Goal: Use online tool/utility

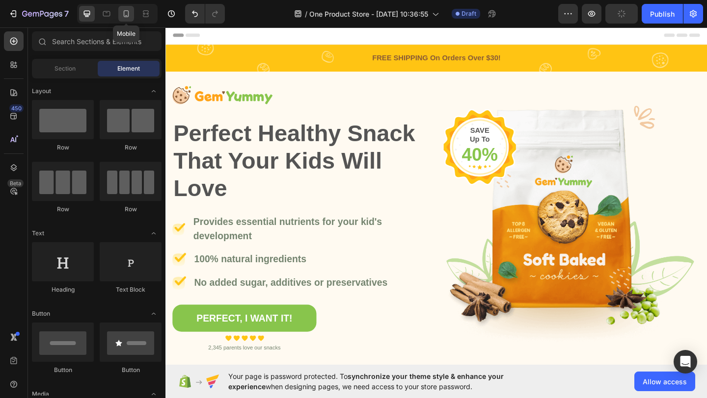
click at [123, 16] on icon at bounding box center [126, 14] width 10 height 10
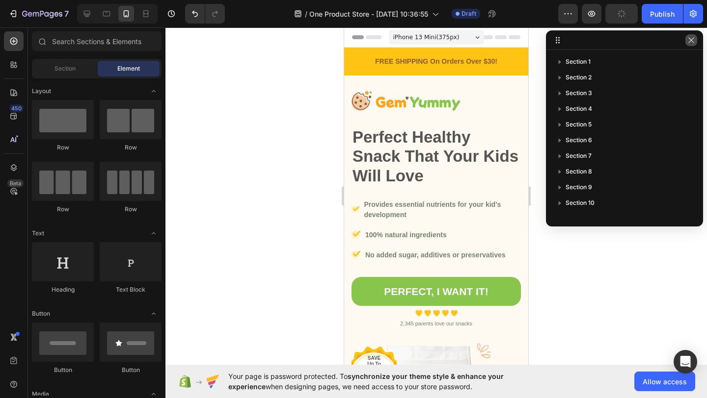
click at [691, 41] on icon "button" at bounding box center [690, 39] width 5 height 5
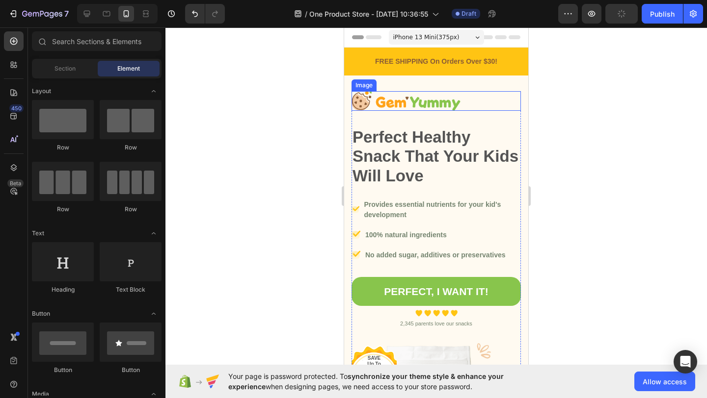
click at [388, 105] on img at bounding box center [405, 101] width 109 height 20
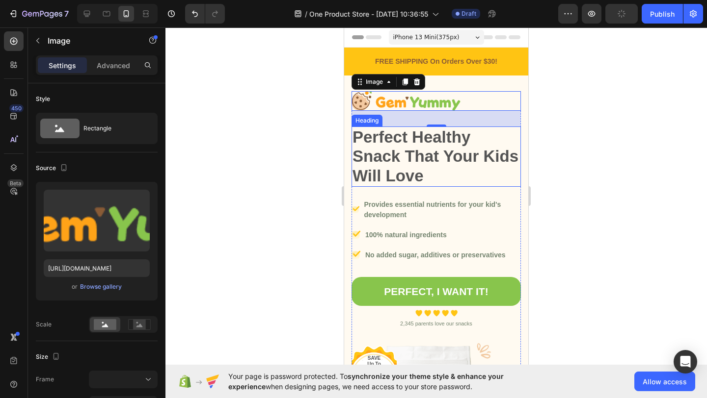
click at [578, 148] on div at bounding box center [435, 212] width 541 height 371
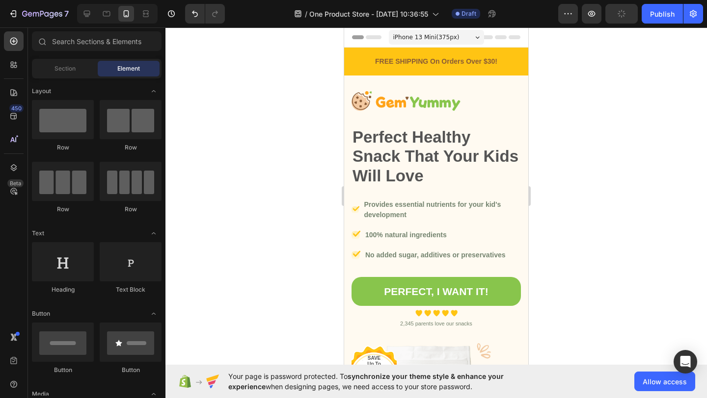
click at [471, 43] on div "iPhone 13 Mini ( 375 px)" at bounding box center [436, 37] width 95 height 15
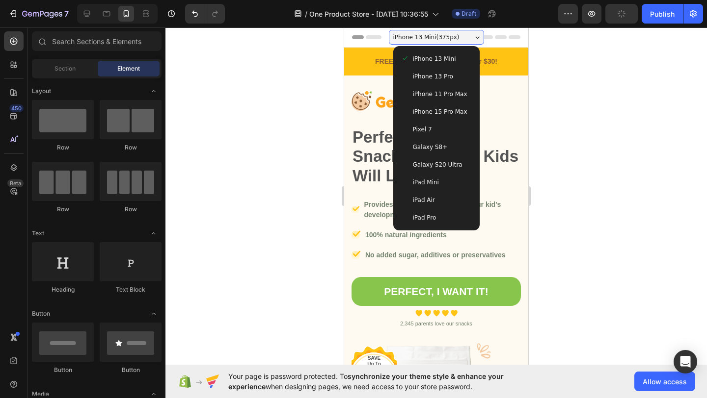
click at [446, 98] on span "iPhone 11 Pro Max" at bounding box center [440, 94] width 54 height 10
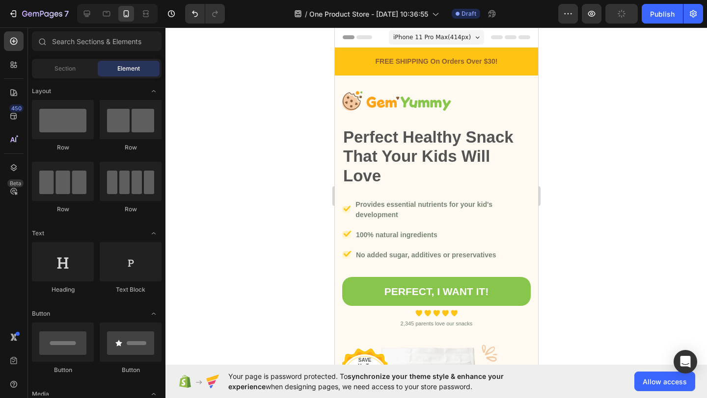
click at [458, 42] on span "iPhone 11 Pro Max ( 414 px)" at bounding box center [432, 37] width 78 height 10
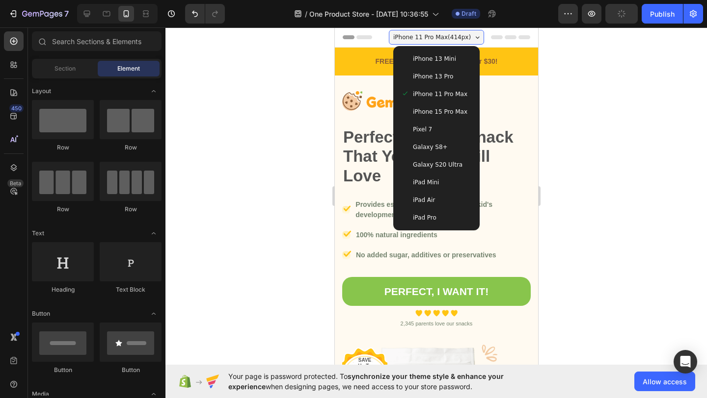
click at [447, 108] on span "iPhone 15 Pro Max" at bounding box center [439, 112] width 54 height 10
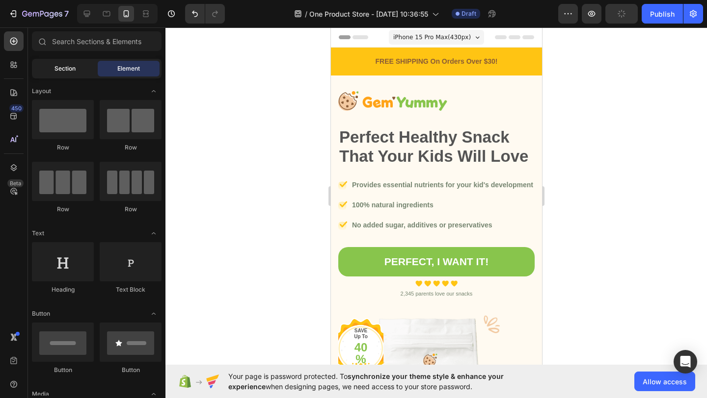
click at [49, 75] on div "Section" at bounding box center [65, 69] width 62 height 16
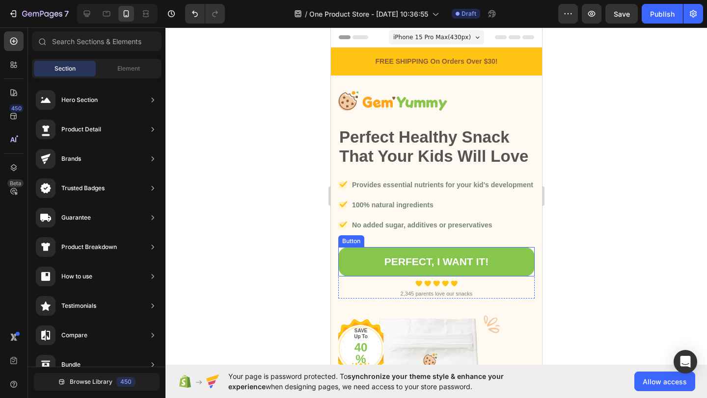
scroll to position [201, 0]
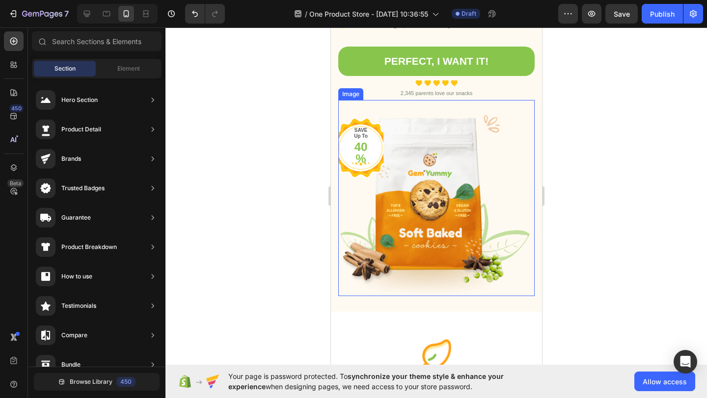
click at [427, 194] on img at bounding box center [436, 198] width 196 height 196
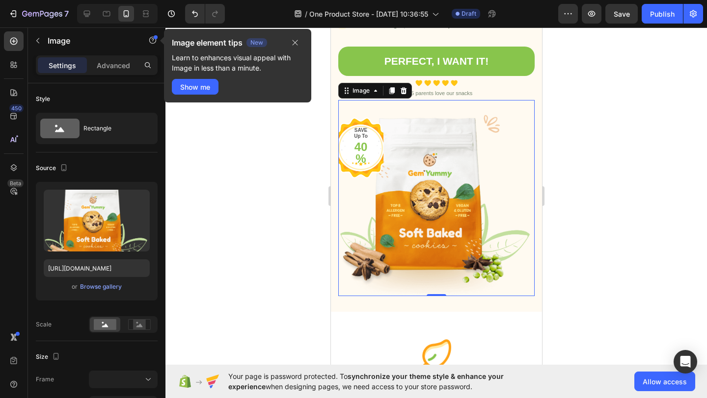
click at [597, 194] on div at bounding box center [435, 212] width 541 height 371
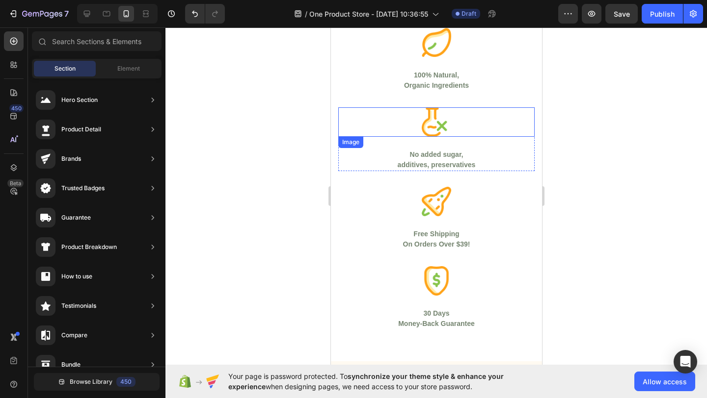
scroll to position [640, 0]
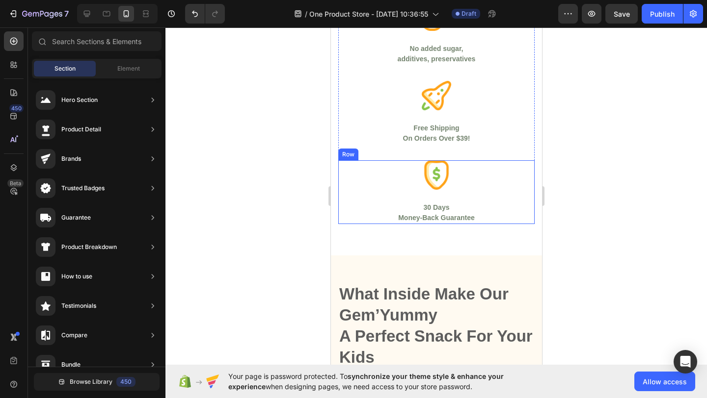
click at [438, 187] on img at bounding box center [435, 174] width 29 height 29
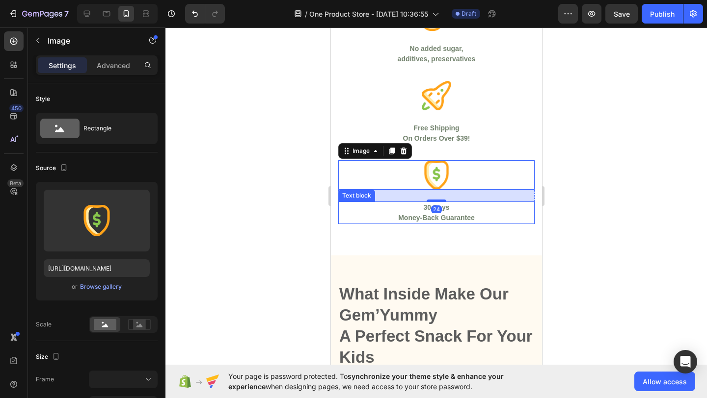
click at [438, 203] on p "30 Days" at bounding box center [436, 208] width 194 height 10
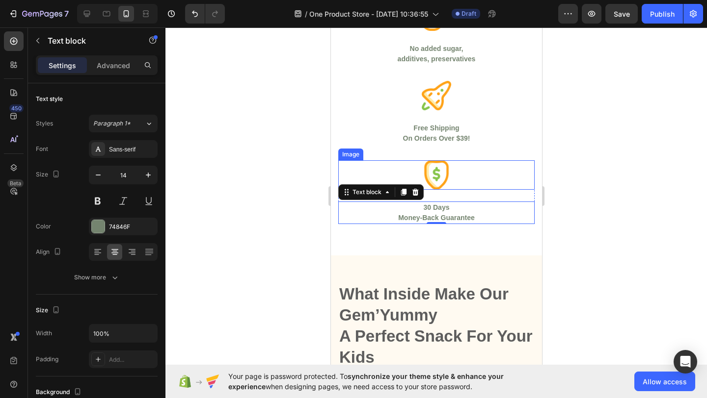
click at [437, 184] on img at bounding box center [435, 174] width 29 height 29
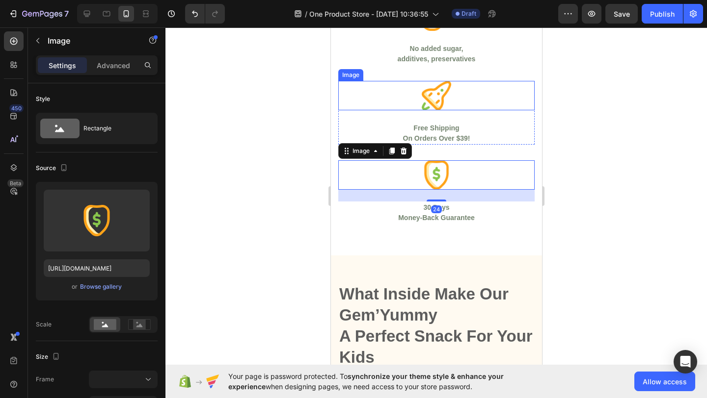
click at [436, 104] on img at bounding box center [435, 95] width 29 height 29
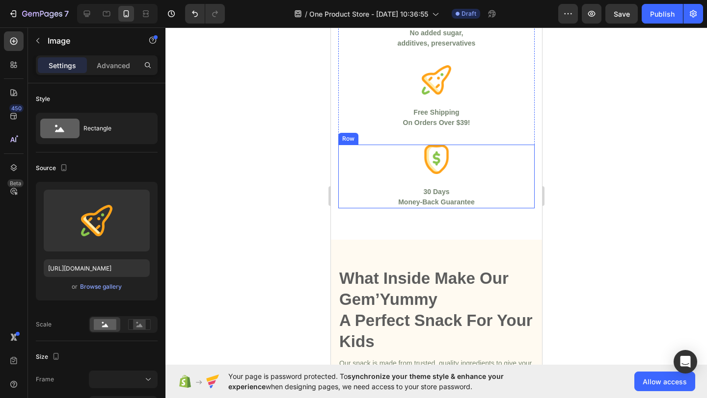
scroll to position [672, 0]
